Goal: Task Accomplishment & Management: Manage account settings

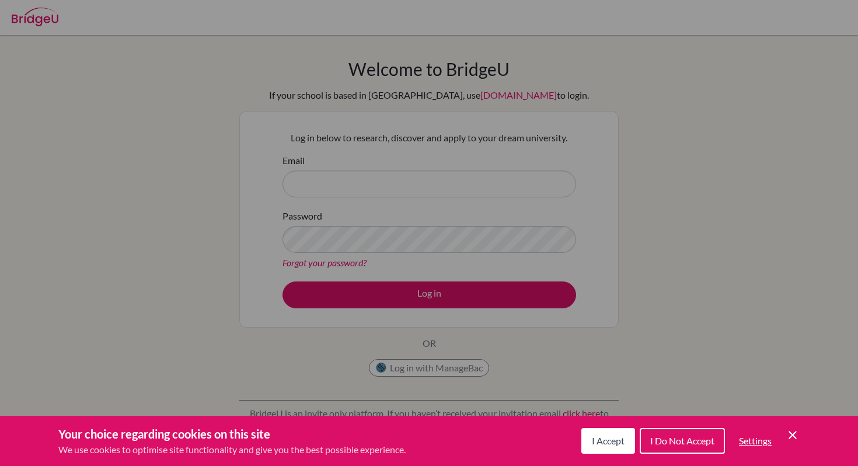
click at [616, 444] on span "I Accept" at bounding box center [608, 440] width 33 height 11
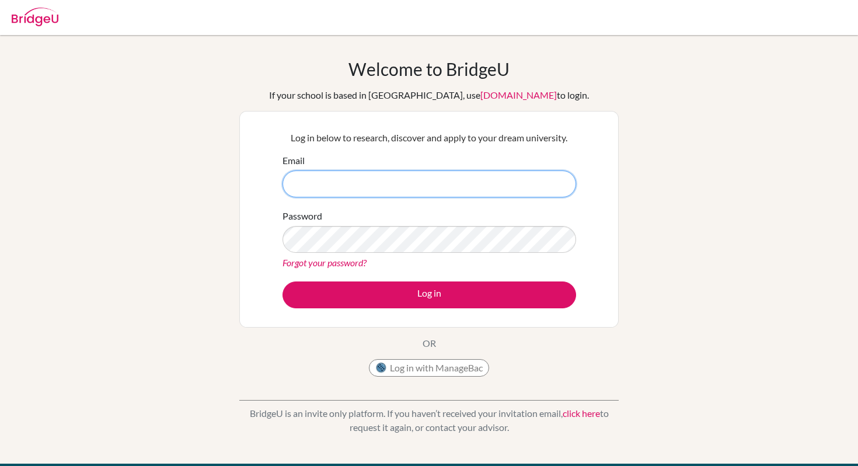
click at [411, 186] on input "Email" at bounding box center [430, 183] width 294 height 27
type input "[EMAIL_ADDRESS][DOMAIN_NAME]"
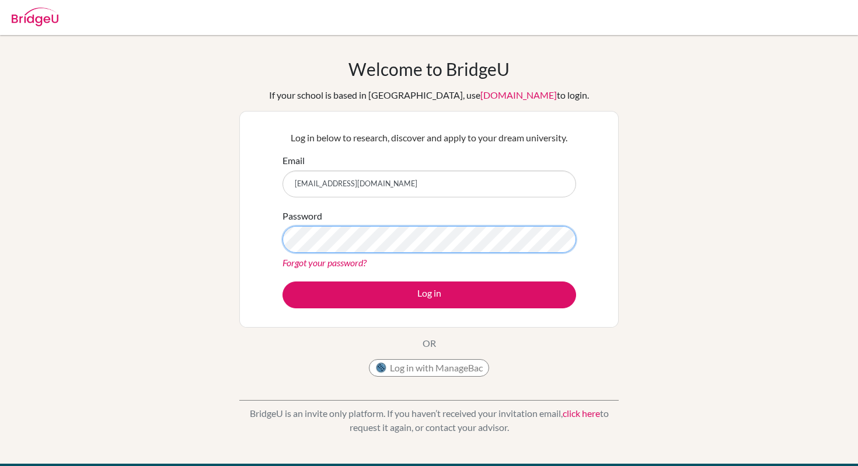
click at [283, 281] on button "Log in" at bounding box center [430, 294] width 294 height 27
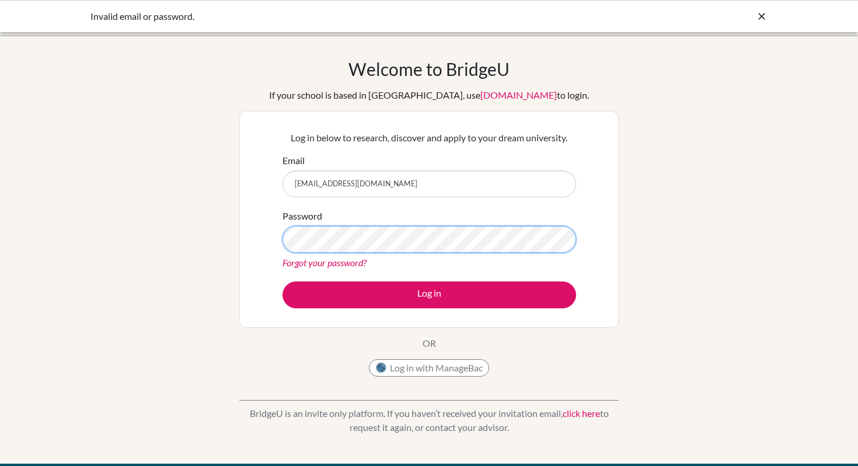
click at [283, 281] on button "Log in" at bounding box center [430, 294] width 294 height 27
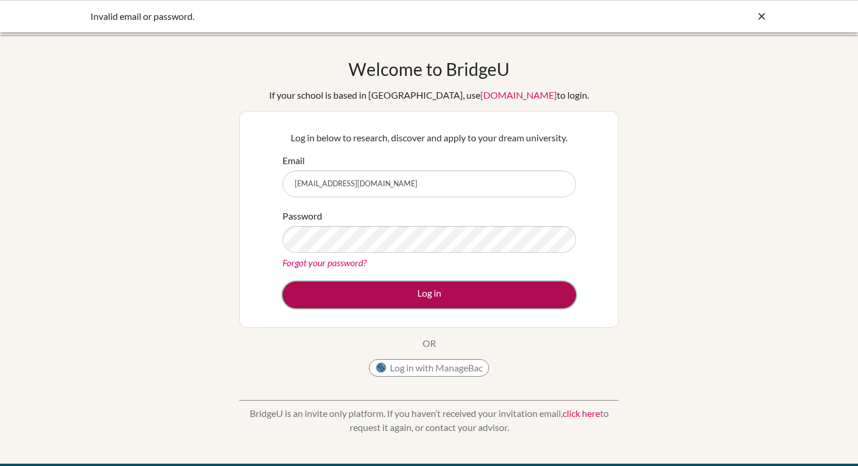
click at [402, 297] on button "Log in" at bounding box center [430, 294] width 294 height 27
